Goal: Task Accomplishment & Management: Manage account settings

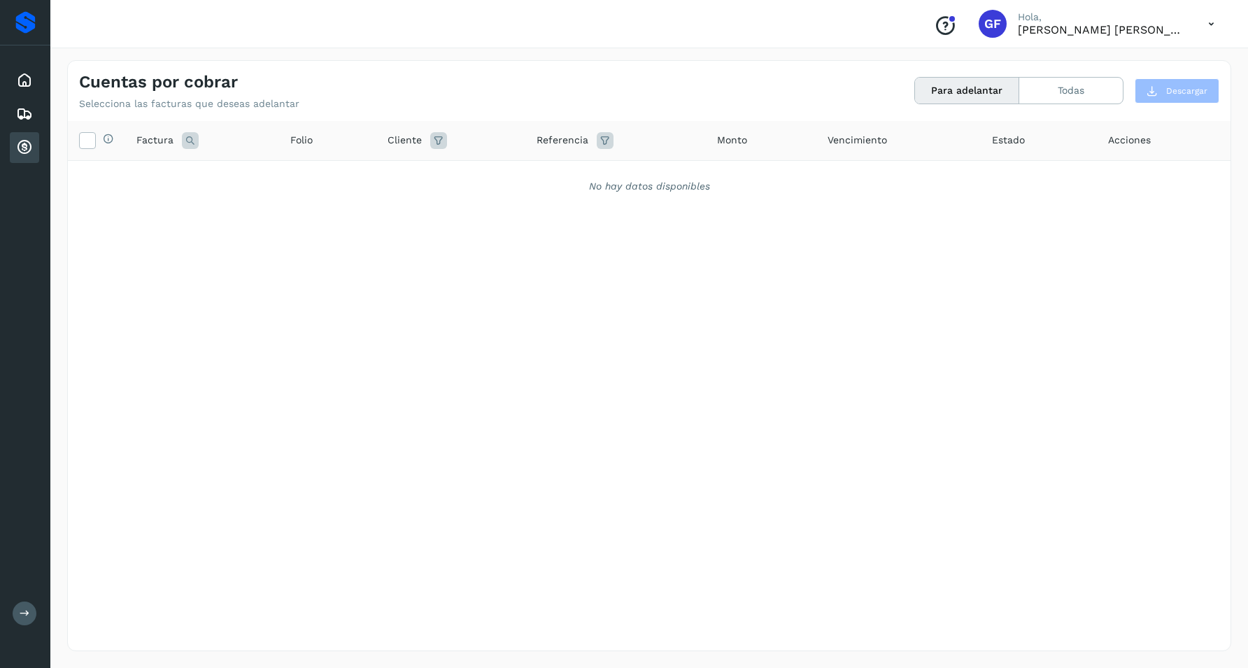
click at [27, 148] on icon at bounding box center [24, 147] width 17 height 17
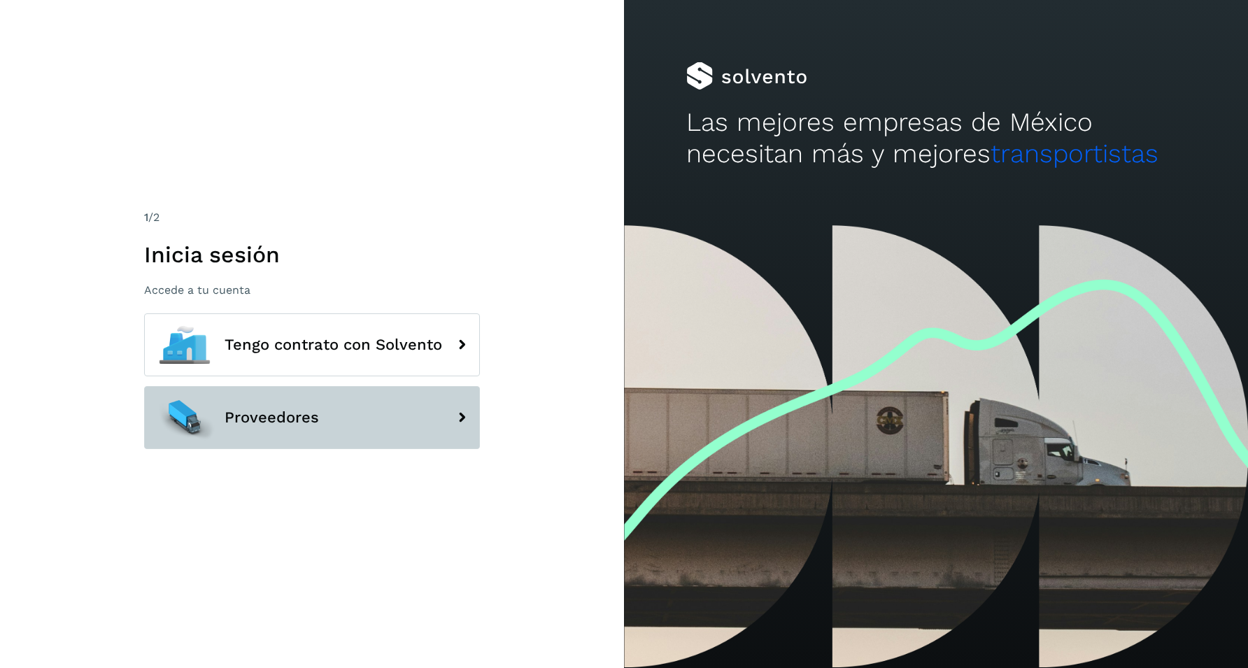
click at [327, 428] on button "Proveedores" at bounding box center [312, 417] width 336 height 63
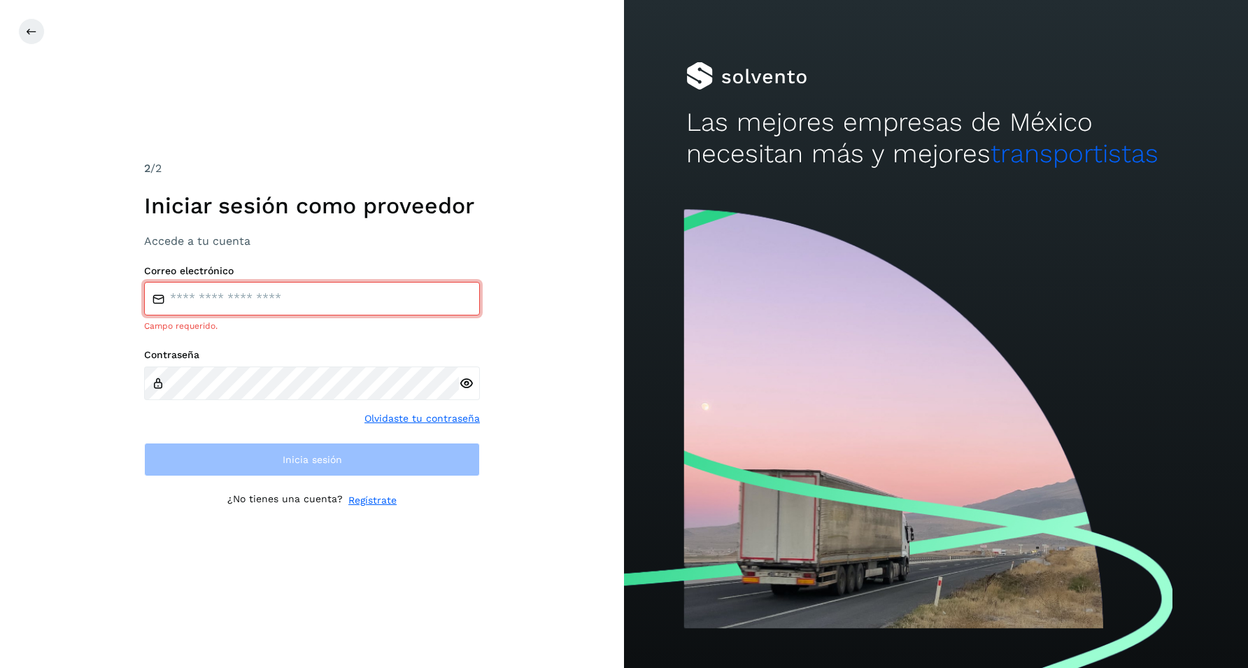
type input "**********"
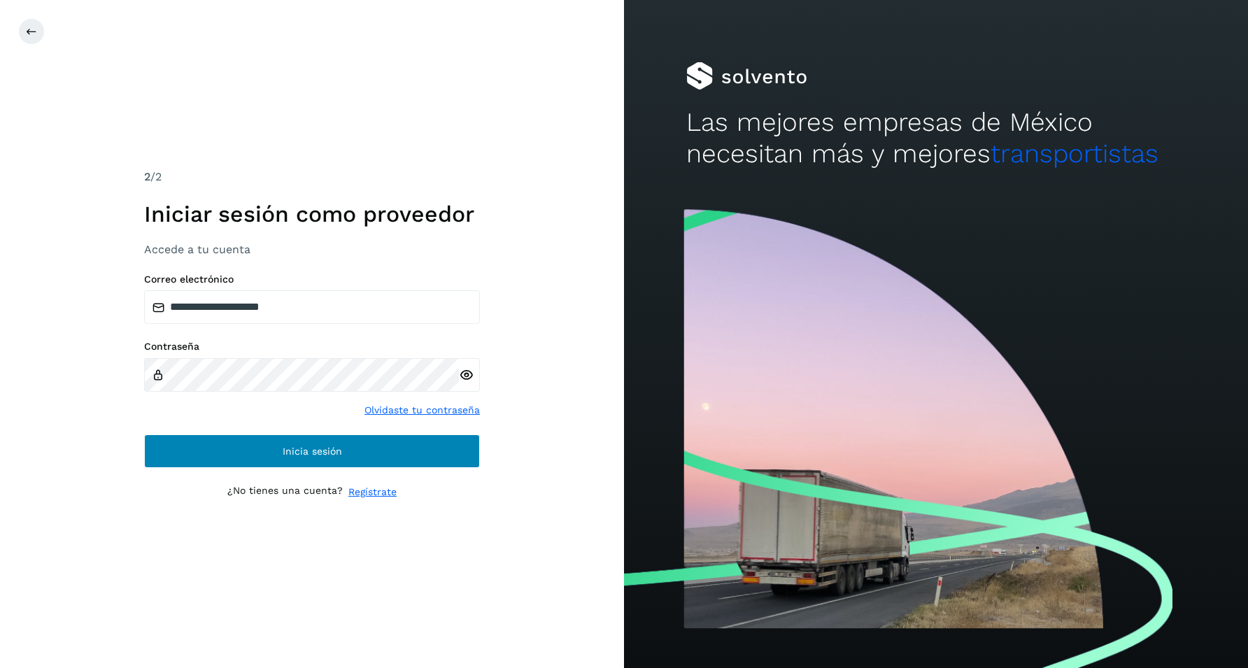
click at [297, 447] on span "Inicia sesión" at bounding box center [312, 451] width 59 height 10
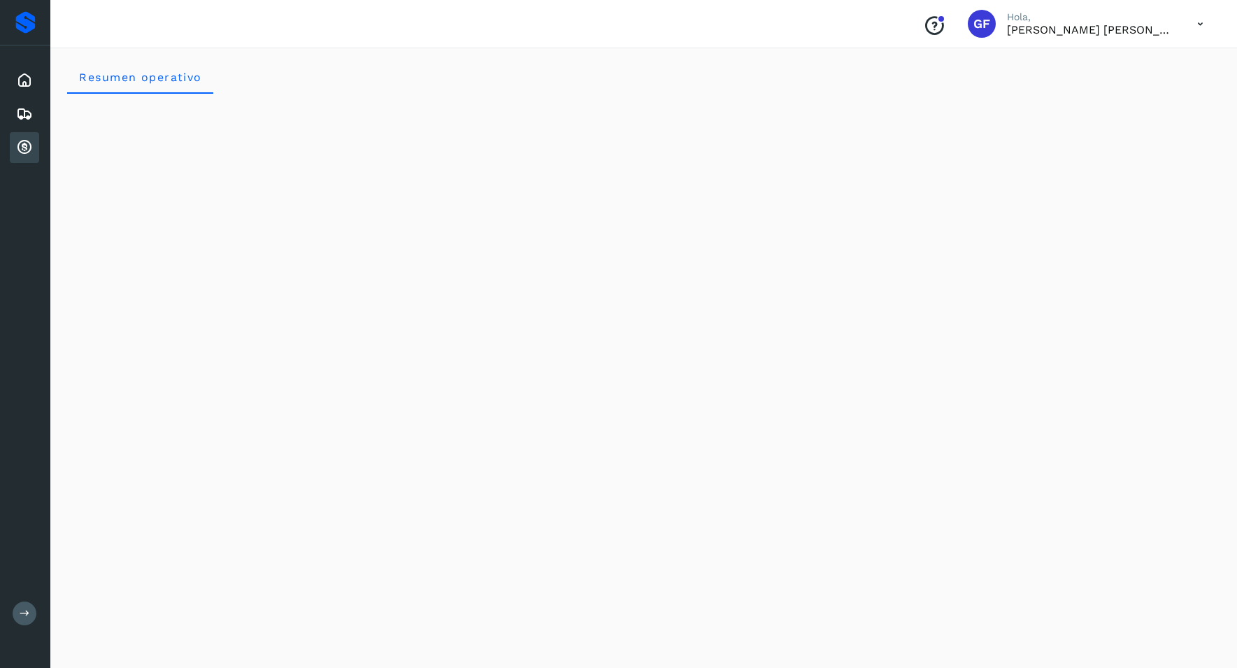
click at [22, 151] on icon at bounding box center [24, 147] width 17 height 17
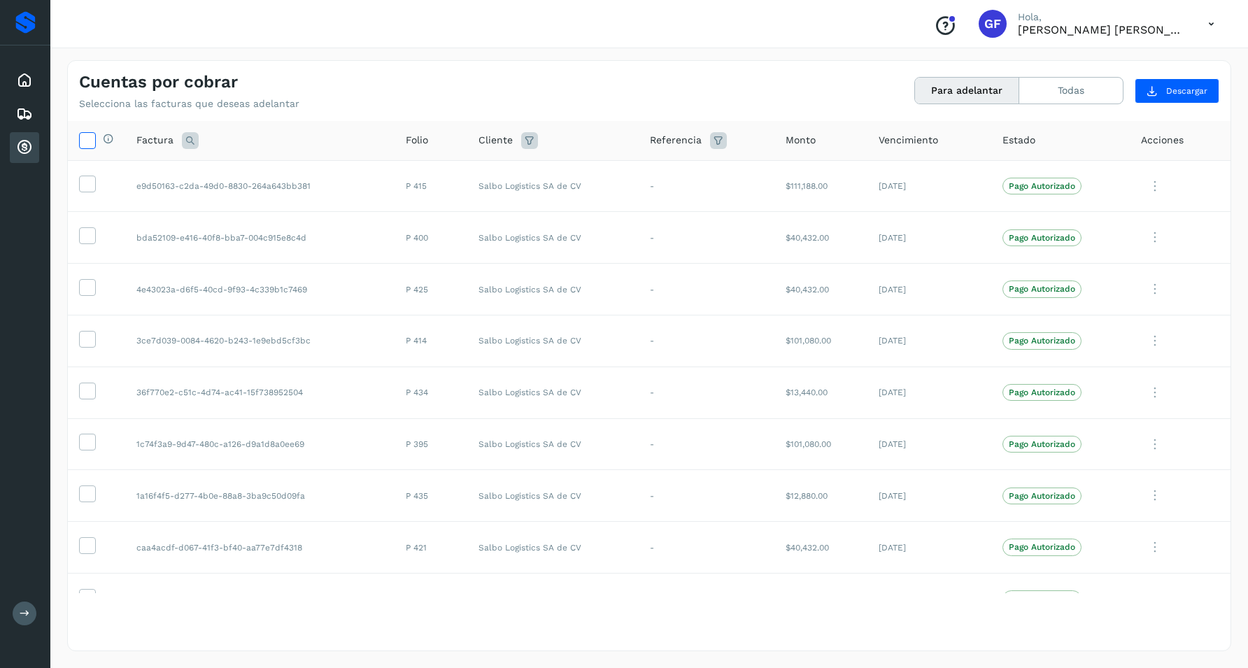
click at [88, 137] on icon at bounding box center [87, 139] width 15 height 15
